Goal: Check status

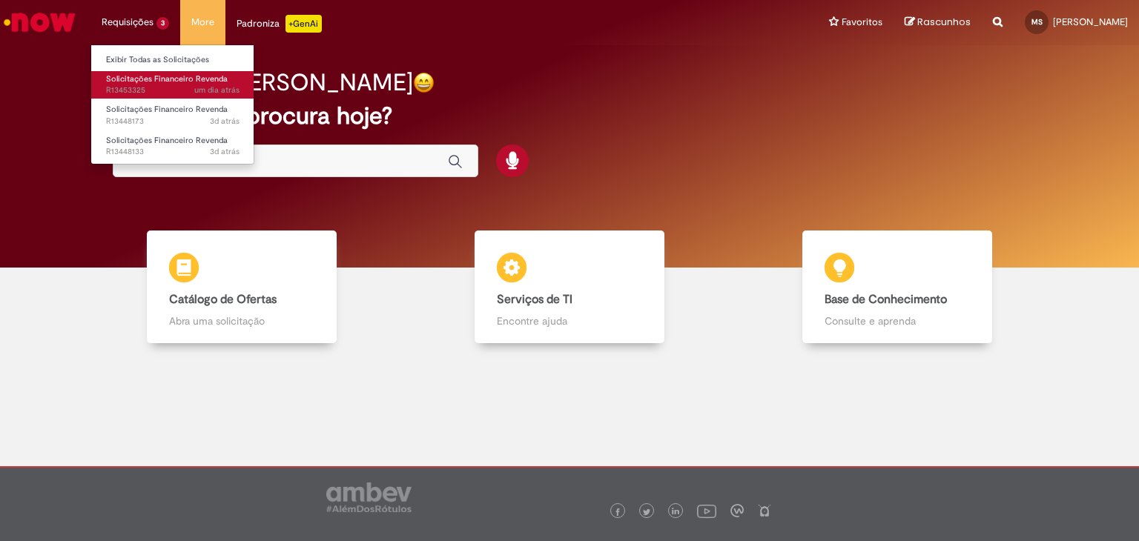
click at [145, 90] on span "um dia atrás um dia atrás R13453325" at bounding box center [172, 91] width 133 height 12
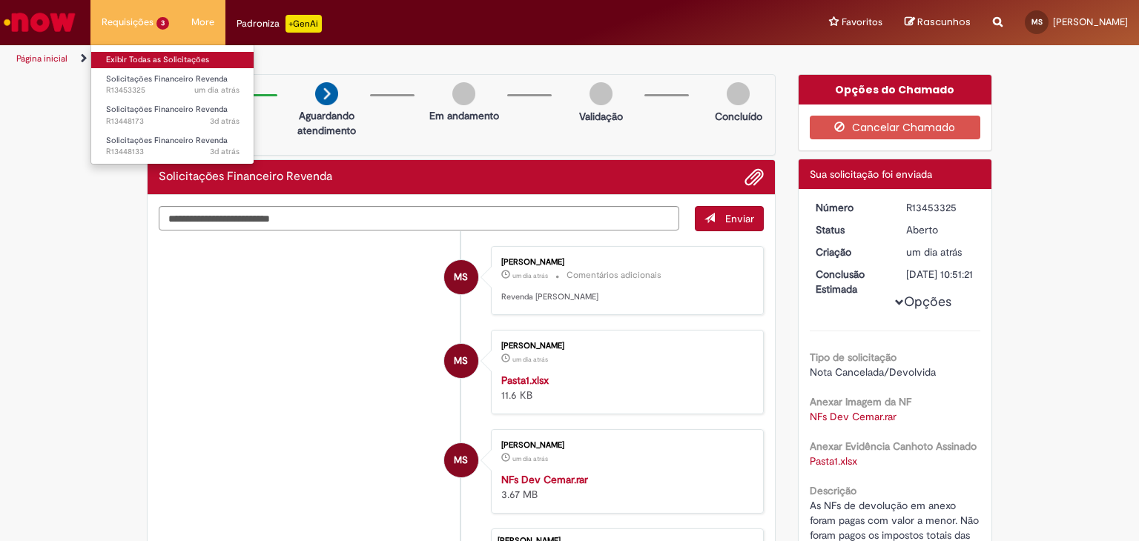
click at [142, 58] on link "Exibir Todas as Solicitações" at bounding box center [172, 60] width 163 height 16
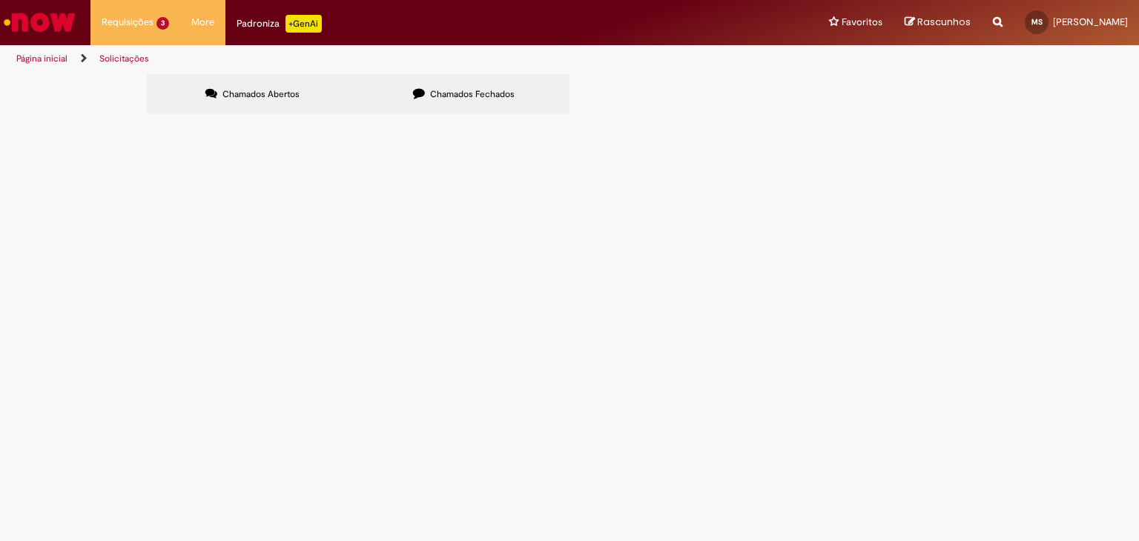
click at [0, 0] on span "Não recebemos a devolução do valor da NF de devolução 774273" at bounding box center [0, 0] width 0 height 0
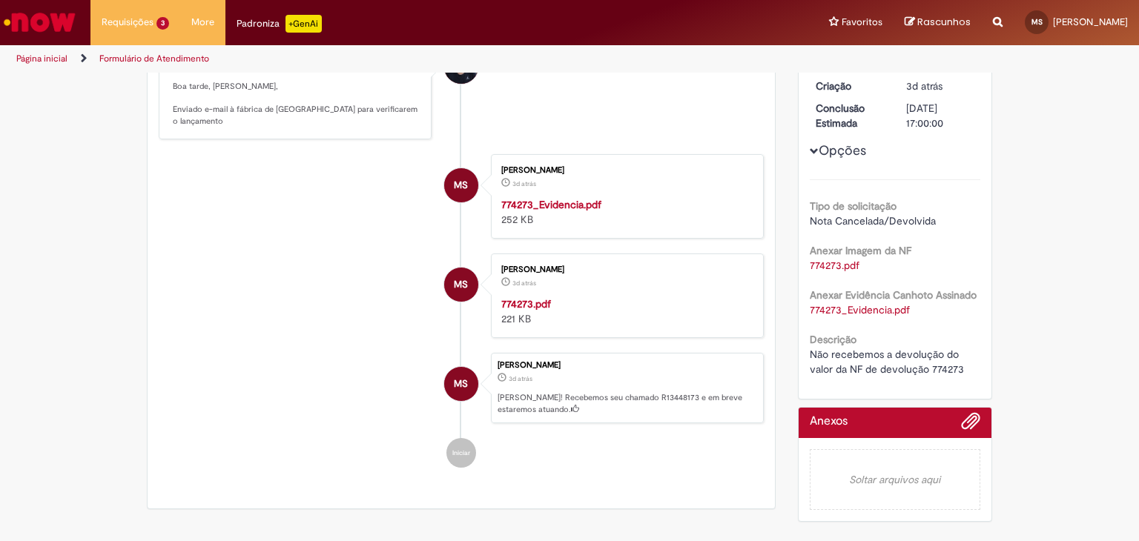
scroll to position [262, 0]
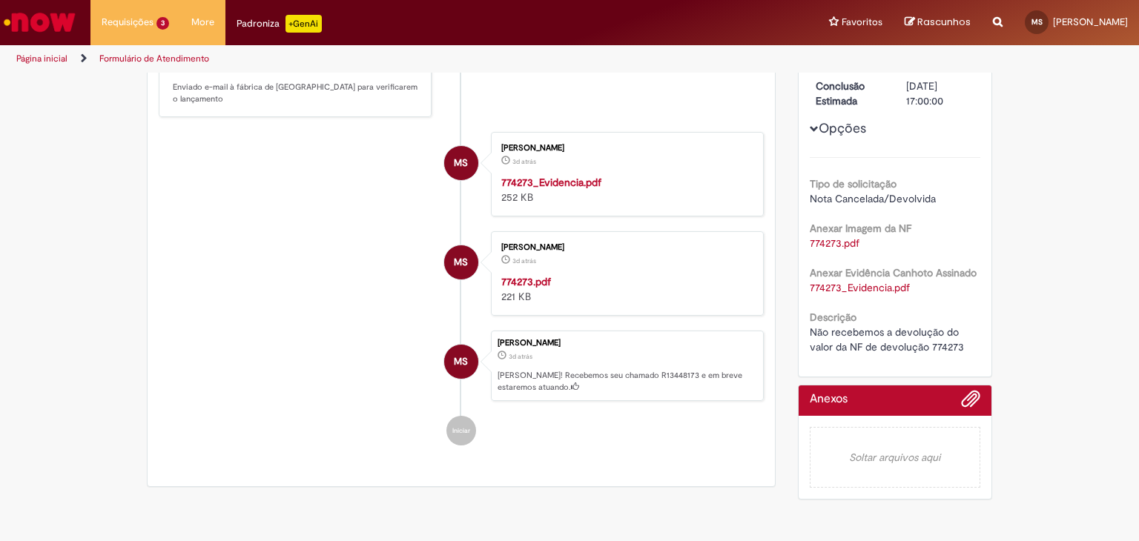
click at [566, 185] on strong "774273_Evidencia.pdf" at bounding box center [551, 182] width 100 height 13
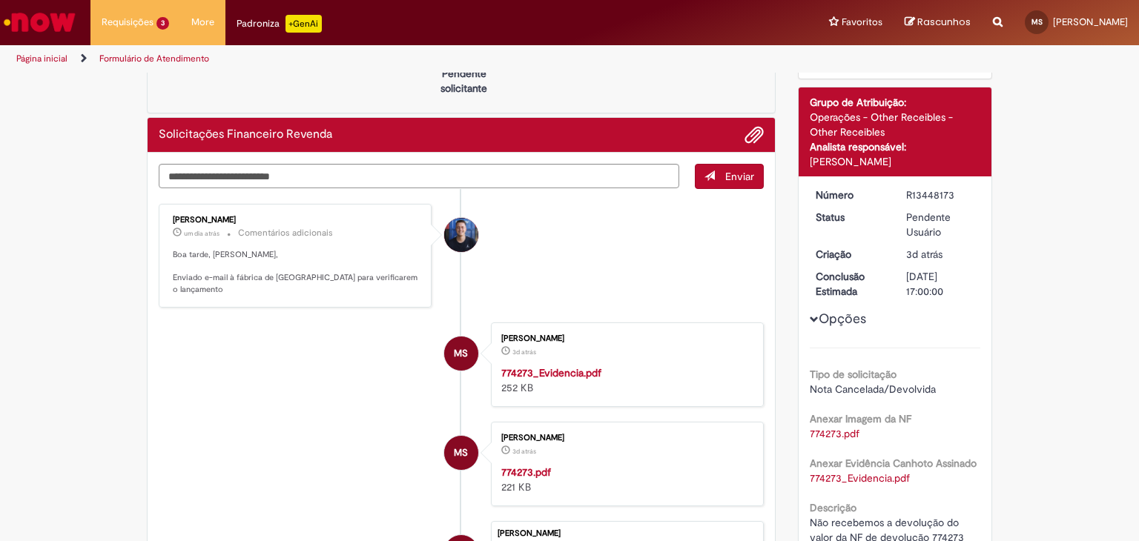
scroll to position [40, 0]
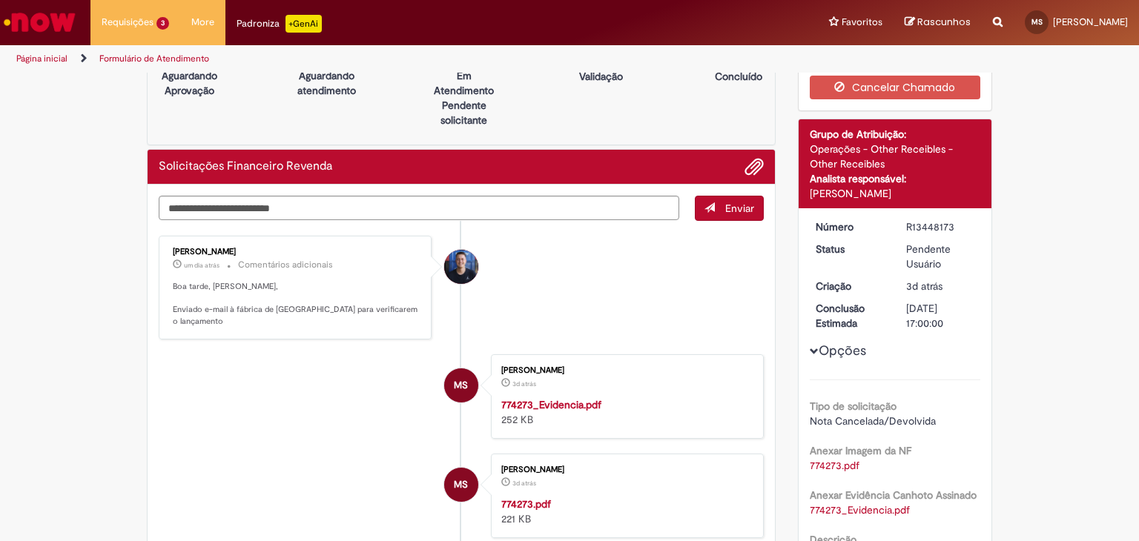
click at [648, 301] on li "[PERSON_NAME] um dia atrás um dia atrás Comentários adicionais Boa tarde, [PERS…" at bounding box center [461, 288] width 605 height 104
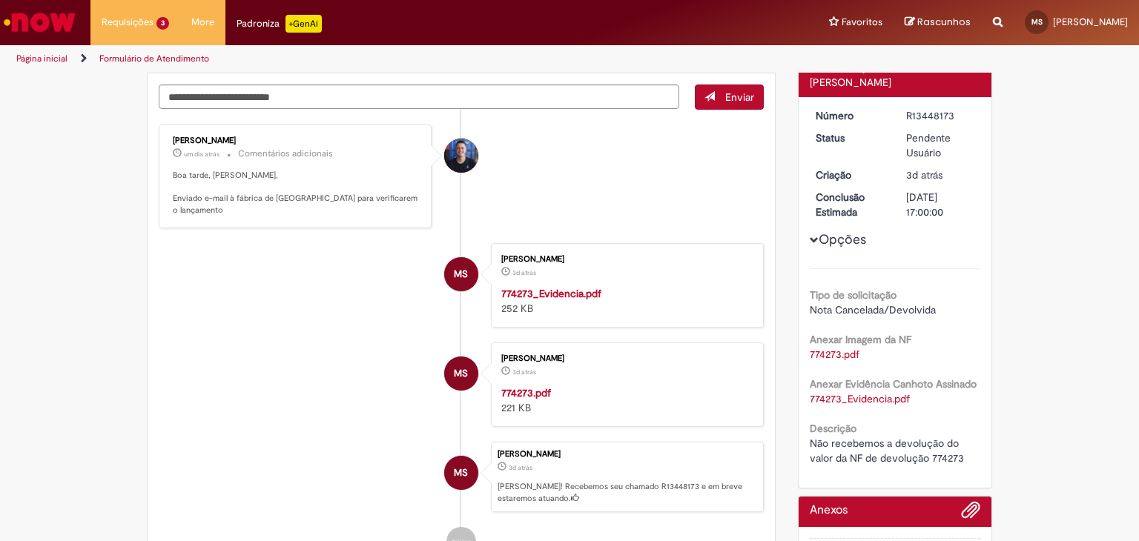
scroll to position [0, 0]
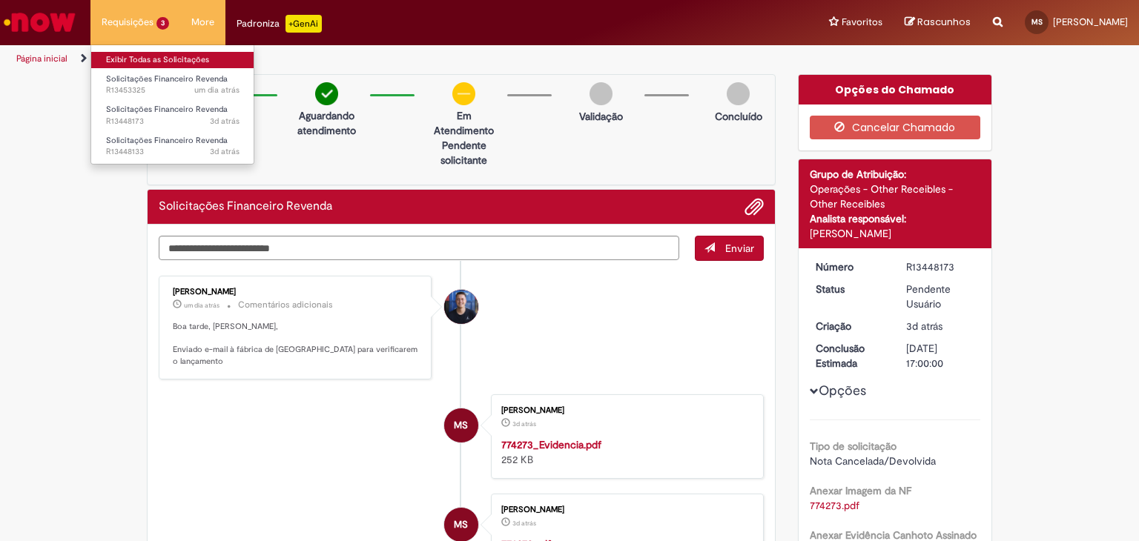
click at [140, 56] on link "Exibir Todas as Solicitações" at bounding box center [172, 60] width 163 height 16
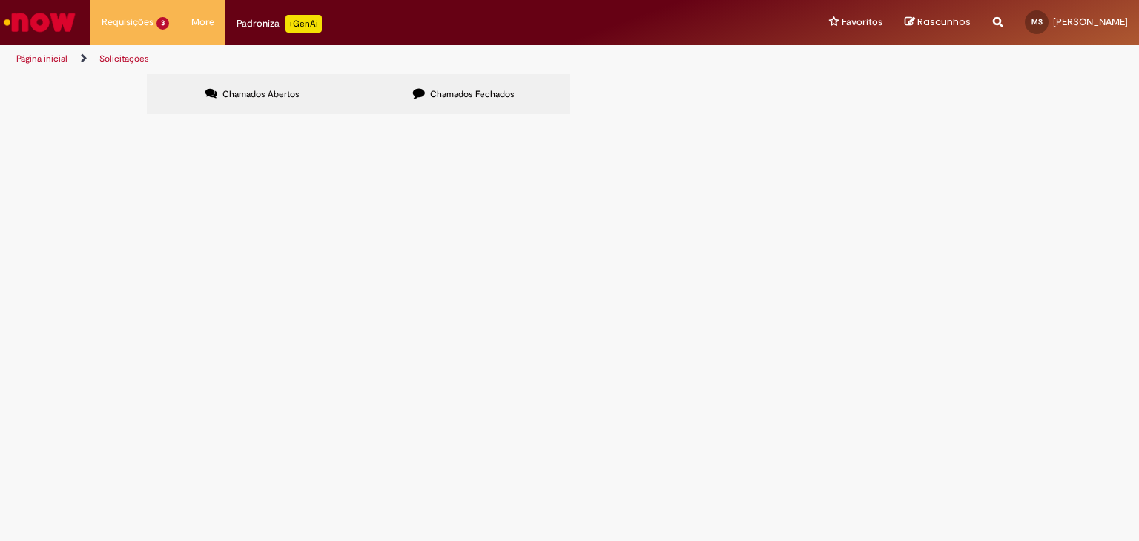
click at [0, 0] on span "Nota Fiscal 744009 762354 763885 798508 foram pagas com imposto errado, conform…" at bounding box center [0, 0] width 0 height 0
